Goal: Task Accomplishment & Management: Use online tool/utility

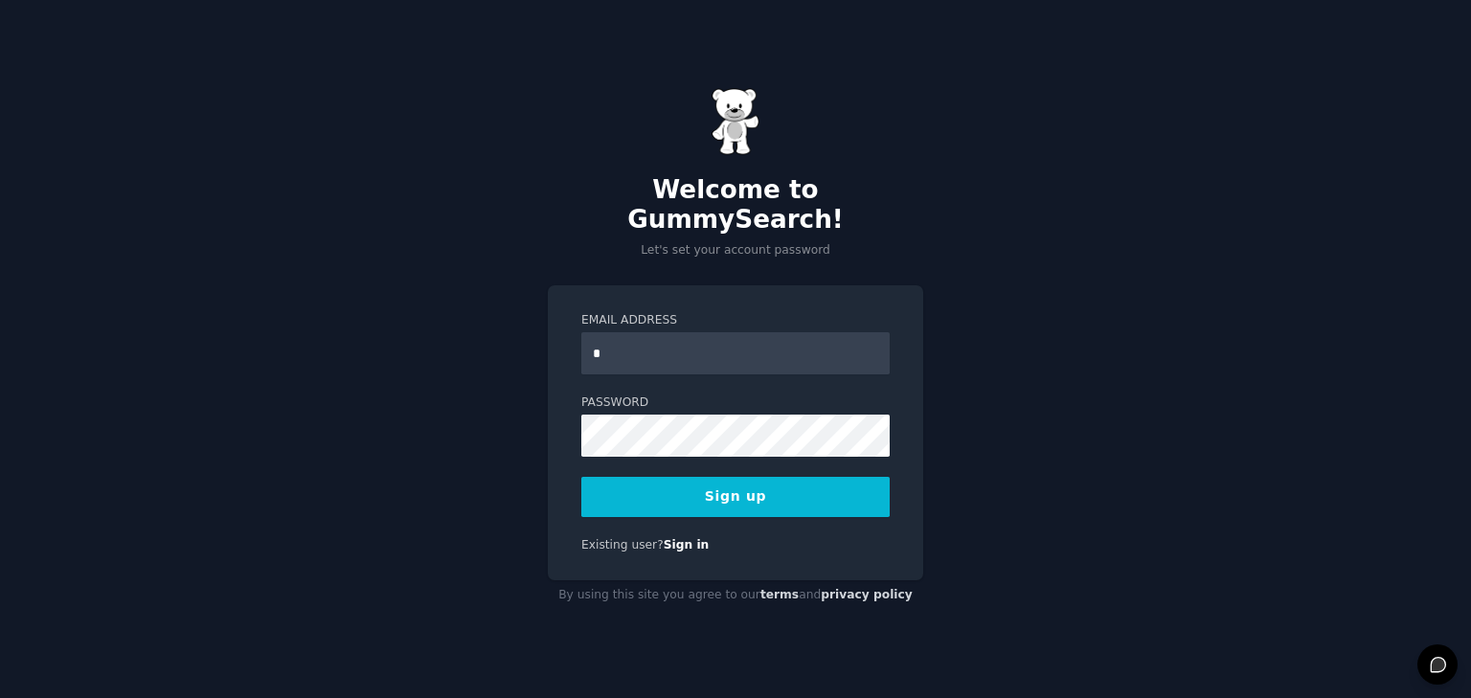
type input "**********"
click at [786, 487] on button "Sign up" at bounding box center [735, 497] width 308 height 40
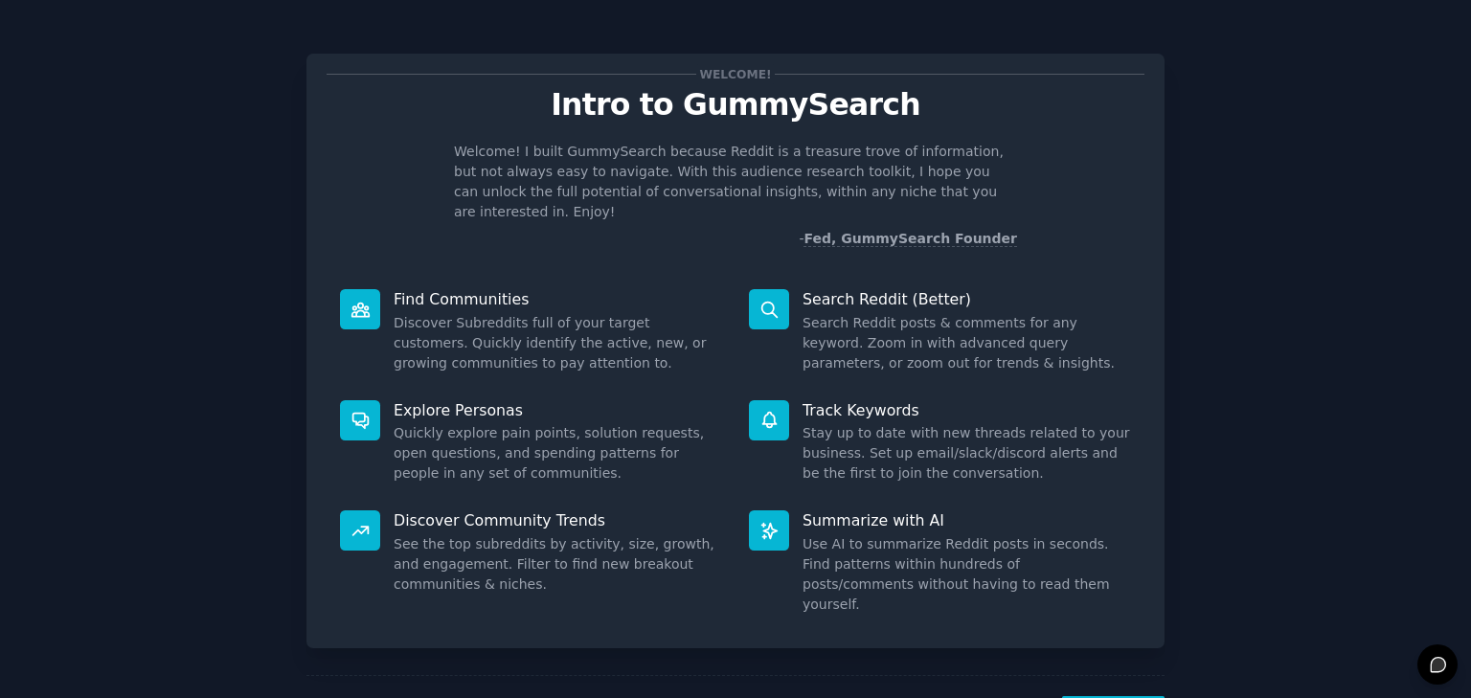
click at [1262, 285] on div "Welcome! Intro to GummySearch Welcome! I built GummySearch because Reddit is a …" at bounding box center [736, 395] width 1418 height 737
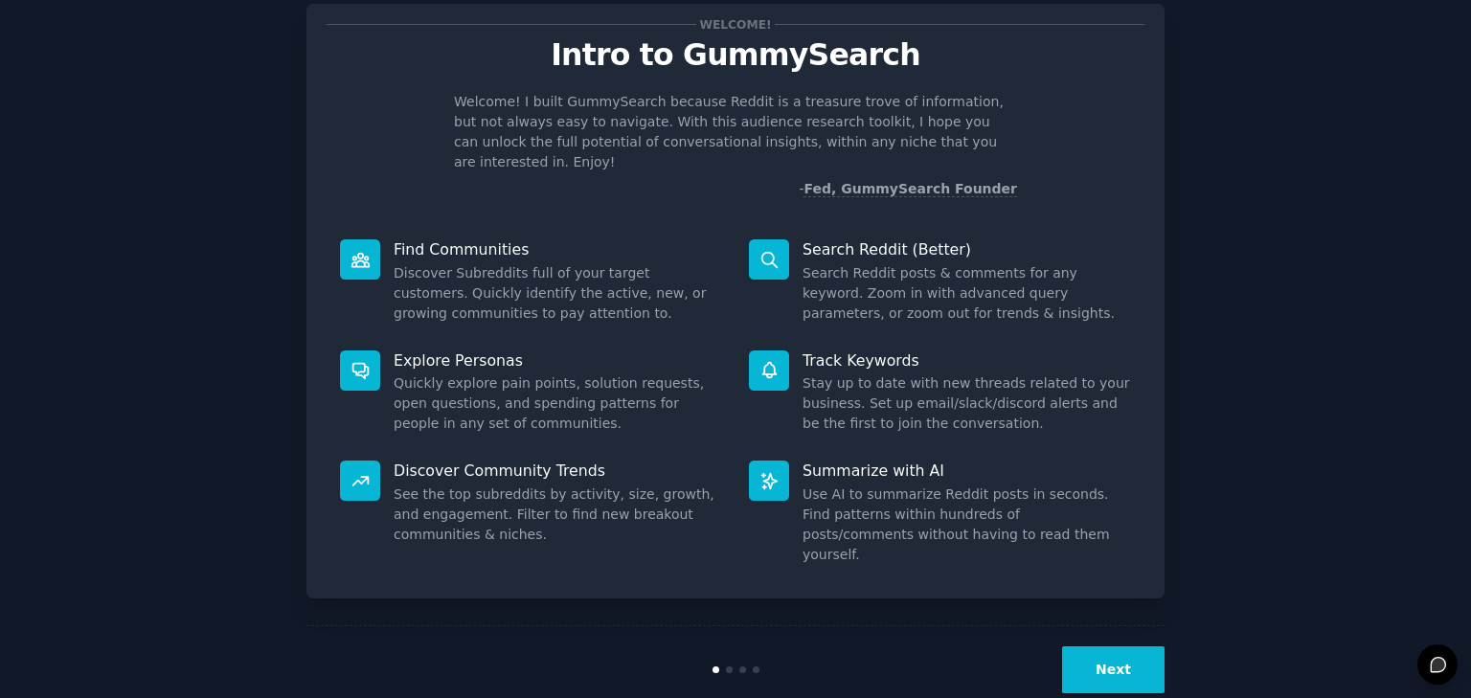
click at [1121, 647] on button "Next" at bounding box center [1113, 670] width 103 height 47
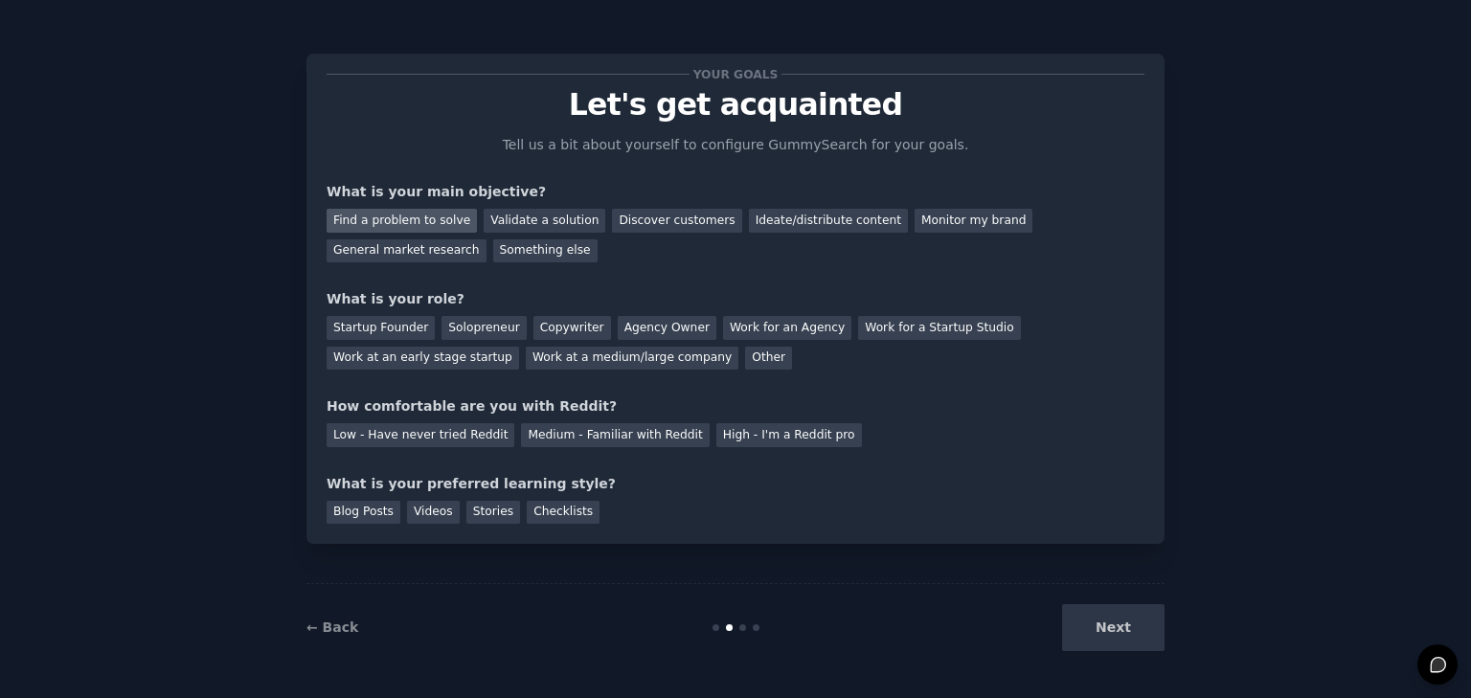
click at [418, 221] on div "Find a problem to solve" at bounding box center [402, 221] width 150 height 24
click at [645, 228] on div "Discover customers" at bounding box center [676, 221] width 129 height 24
click at [487, 239] on div "General market research" at bounding box center [407, 251] width 160 height 24
click at [481, 332] on div "Solopreneur" at bounding box center [484, 328] width 84 height 24
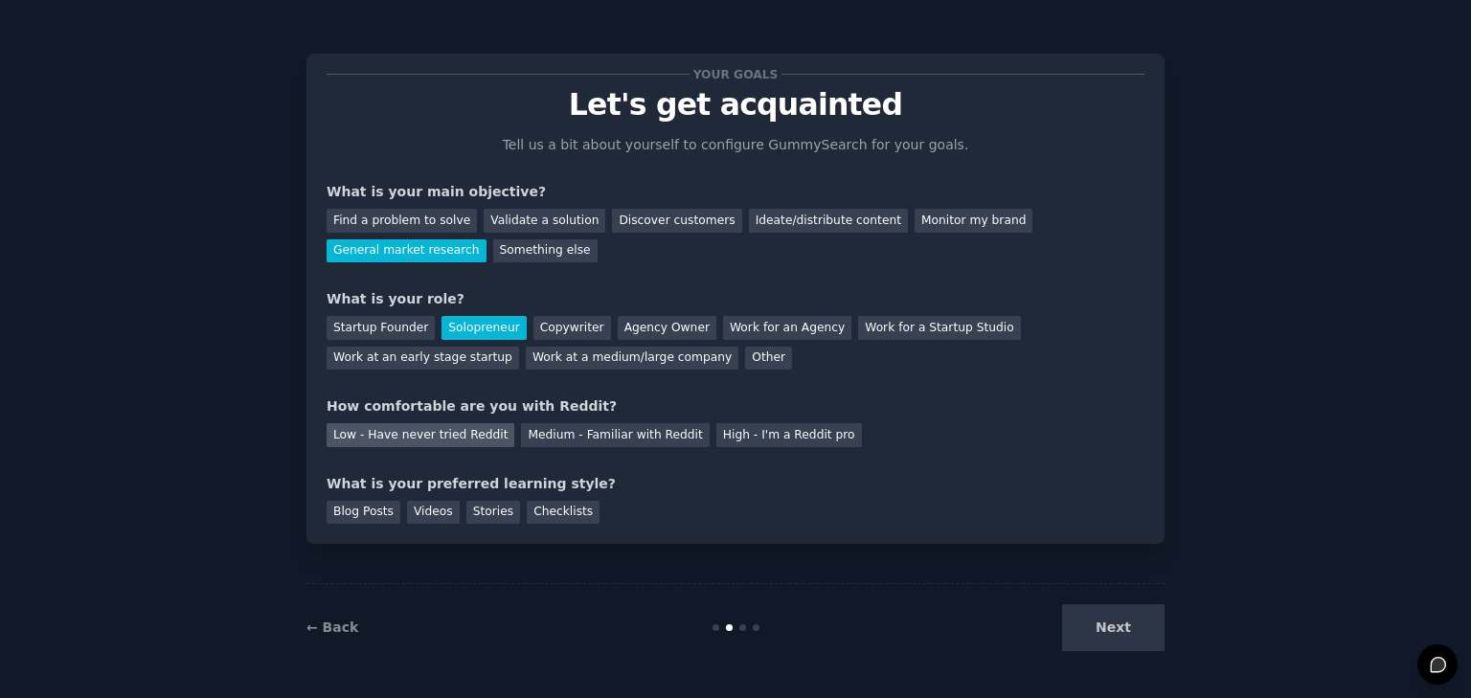
click at [376, 431] on div "Low - Have never tried Reddit" at bounding box center [421, 435] width 188 height 24
